Goal: Task Accomplishment & Management: Use online tool/utility

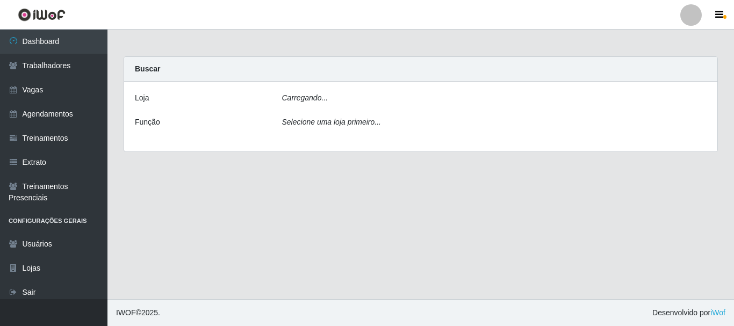
click at [314, 90] on div "[PERSON_NAME]... Função Selecione uma loja primeiro..." at bounding box center [420, 117] width 593 height 70
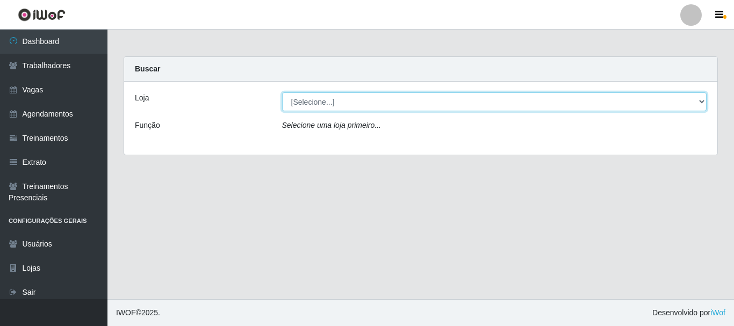
click at [317, 99] on select "[Selecione...] SuperFácil Atacado - [PERSON_NAME]" at bounding box center [494, 101] width 425 height 19
select select "399"
click at [282, 92] on select "[Selecione...] SuperFácil Atacado - [PERSON_NAME]" at bounding box center [494, 101] width 425 height 19
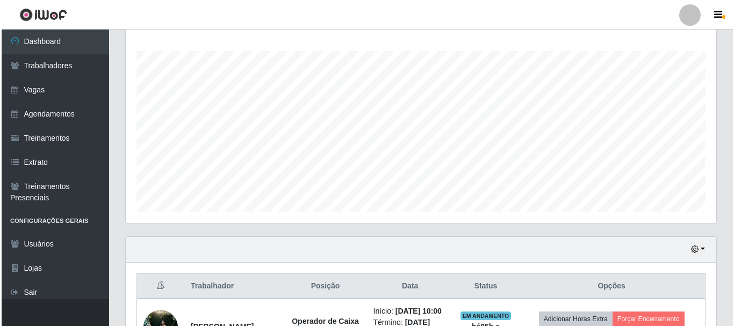
scroll to position [322, 0]
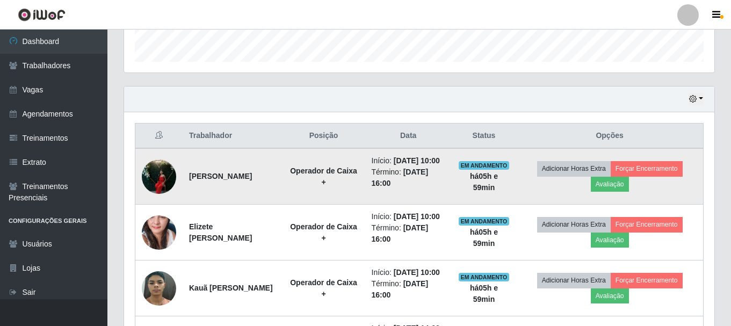
click at [163, 184] on img at bounding box center [159, 177] width 34 height 46
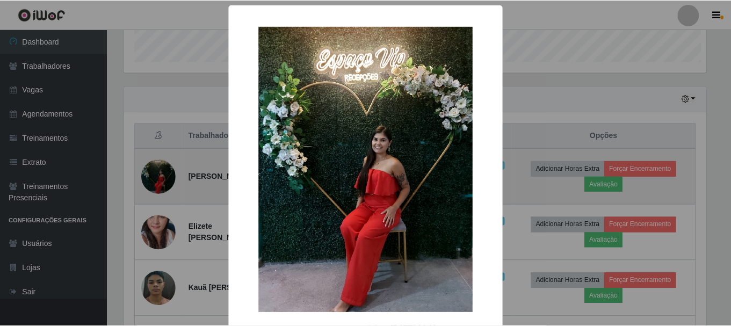
scroll to position [223, 585]
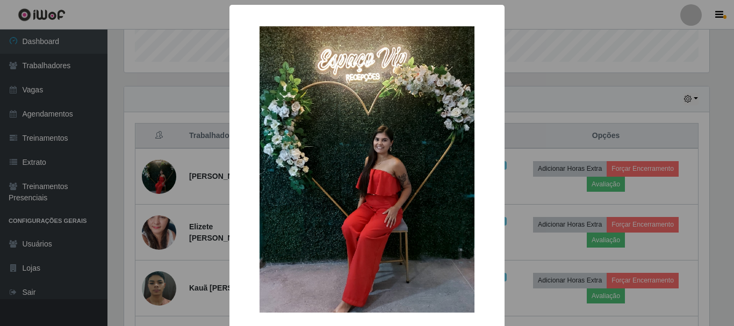
click at [205, 222] on div "× OK Cancel" at bounding box center [367, 163] width 734 height 326
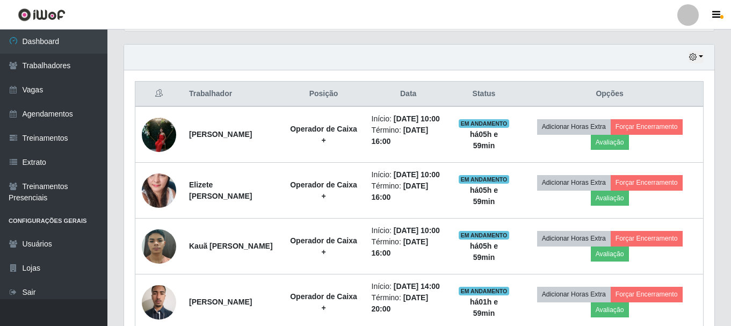
scroll to position [376, 0]
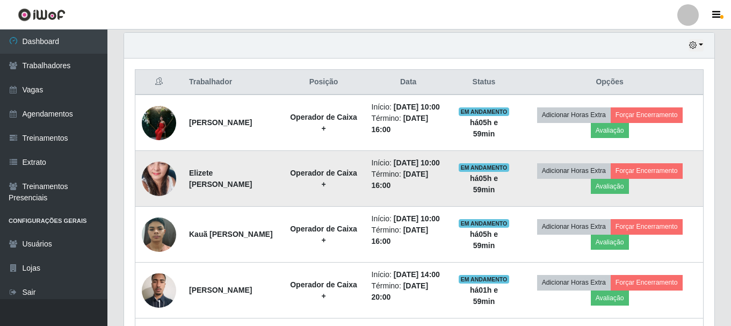
click at [165, 196] on img at bounding box center [159, 178] width 34 height 73
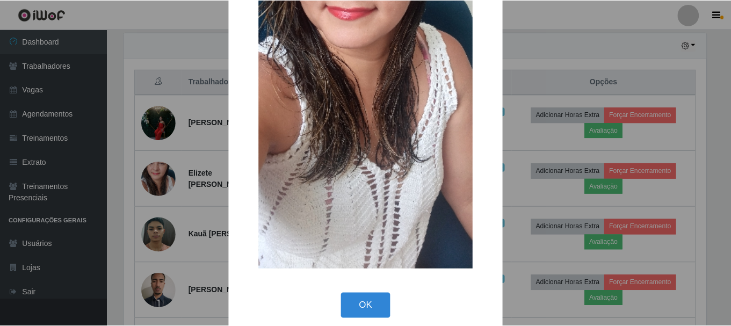
scroll to position [215, 0]
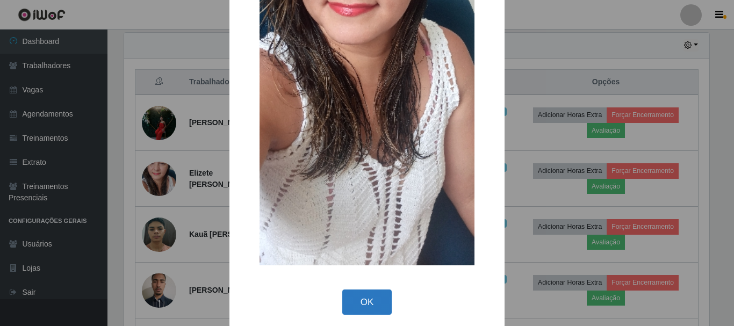
click at [355, 297] on button "OK" at bounding box center [367, 302] width 50 height 25
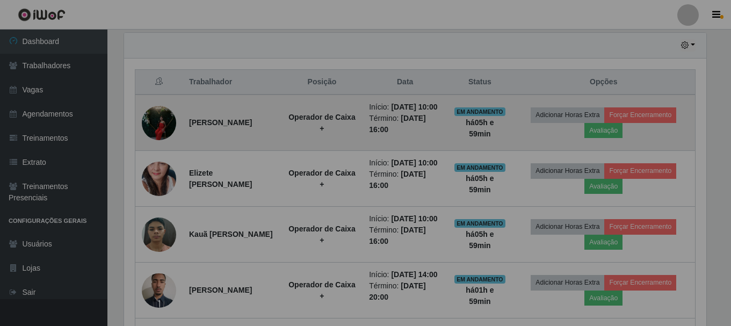
scroll to position [223, 591]
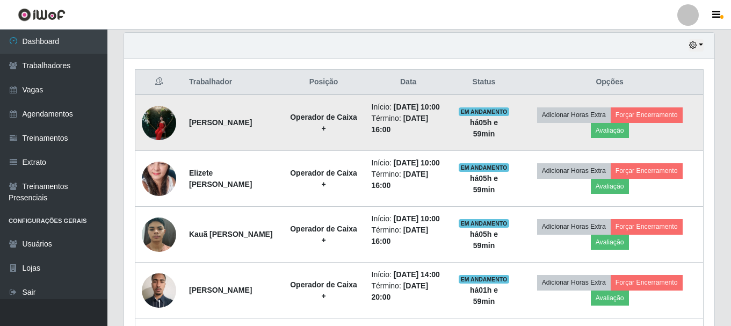
click at [159, 127] on img at bounding box center [159, 123] width 34 height 46
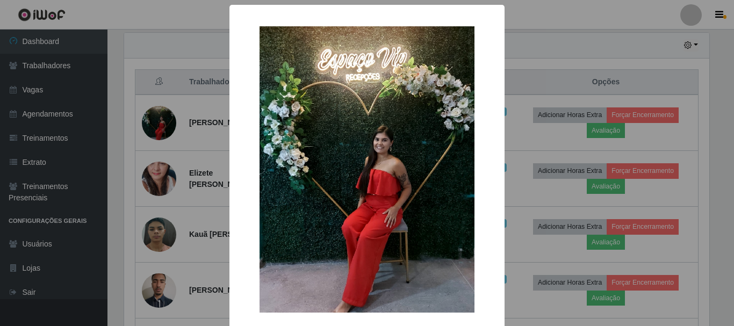
click at [193, 170] on div "× OK Cancel" at bounding box center [367, 163] width 734 height 326
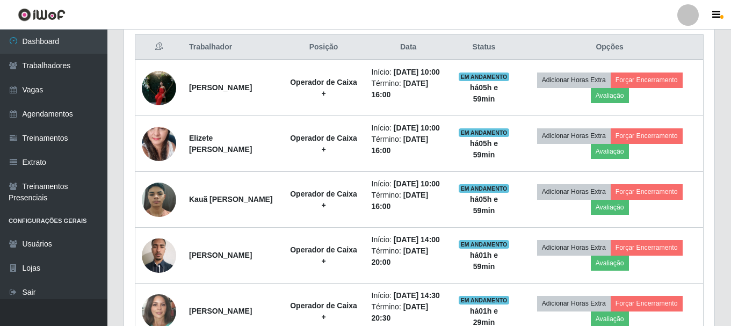
scroll to position [430, 0]
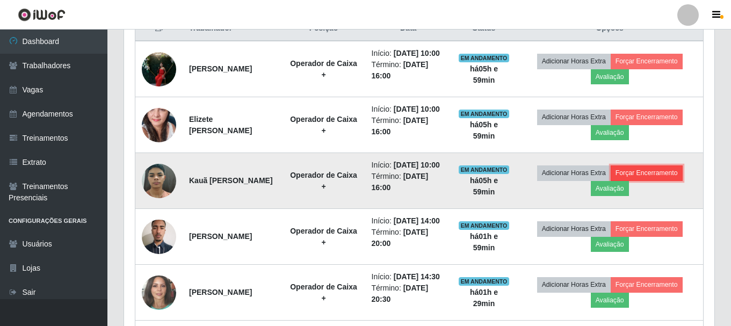
click at [664, 181] on button "Forçar Encerramento" at bounding box center [647, 173] width 72 height 15
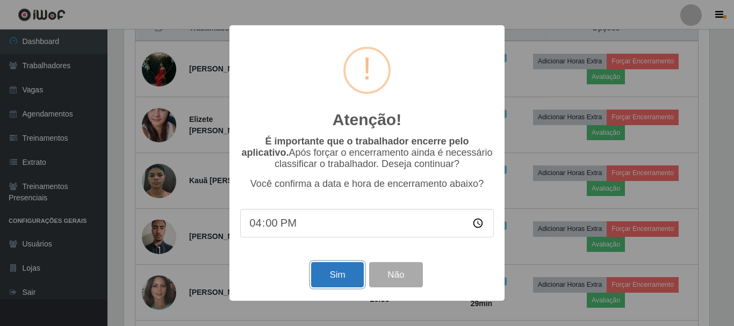
click at [343, 271] on button "Sim" at bounding box center [337, 274] width 52 height 25
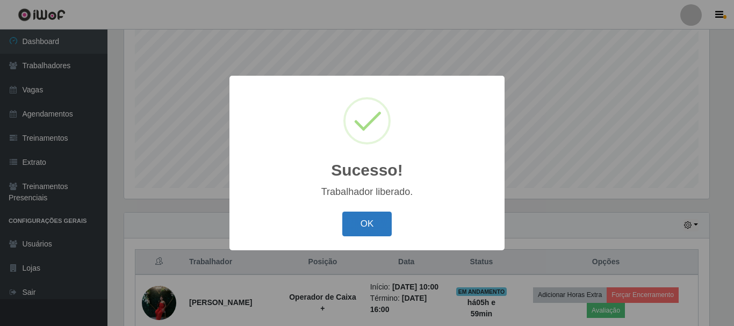
click at [372, 219] on button "OK" at bounding box center [367, 224] width 50 height 25
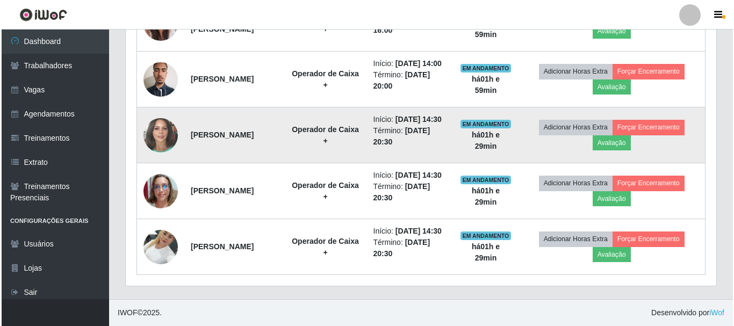
scroll to position [0, 0]
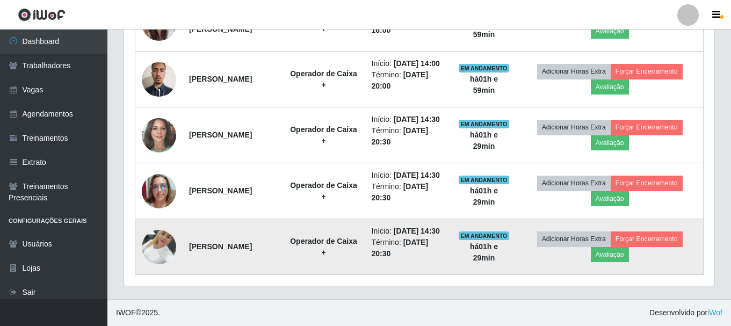
click at [164, 252] on img at bounding box center [159, 247] width 34 height 46
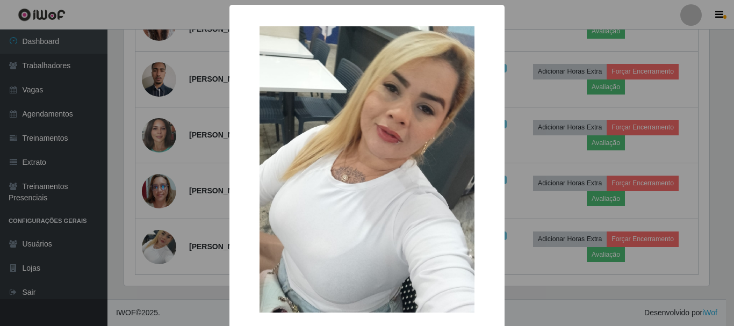
click at [195, 232] on div "× OK Cancel" at bounding box center [367, 163] width 734 height 326
